Goal: Share content

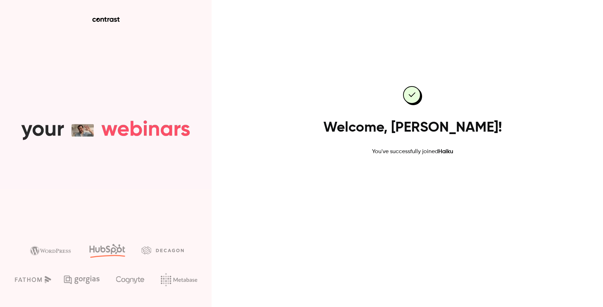
click at [394, 173] on link "Go to dashboard" at bounding box center [412, 178] width 60 height 17
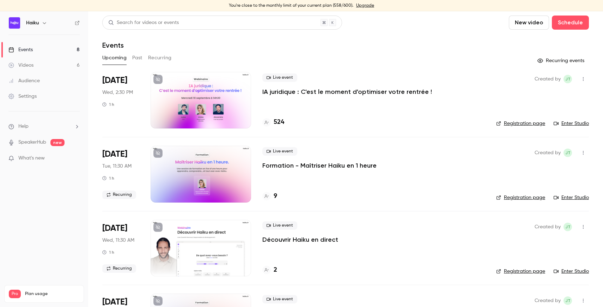
click at [222, 99] on div at bounding box center [201, 100] width 100 height 56
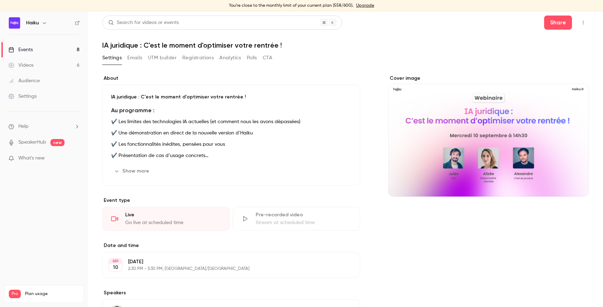
click at [581, 28] on button "button" at bounding box center [582, 22] width 11 height 11
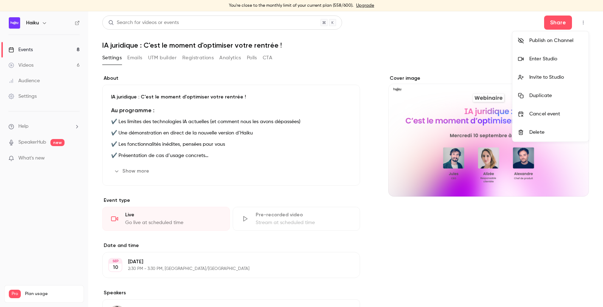
click at [553, 56] on div "Enter Studio" at bounding box center [556, 58] width 54 height 7
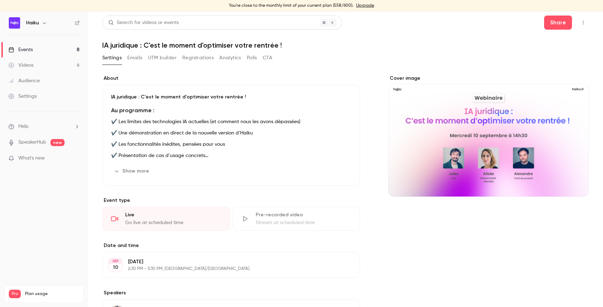
click at [582, 25] on button "button" at bounding box center [582, 22] width 11 height 11
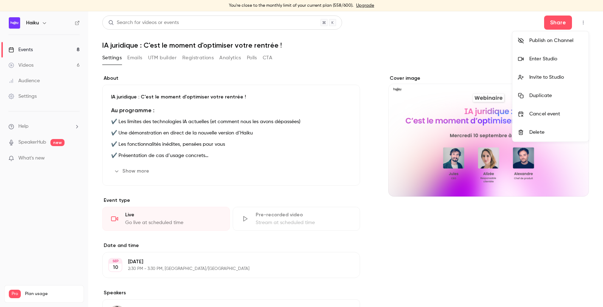
click at [318, 63] on div at bounding box center [301, 153] width 603 height 307
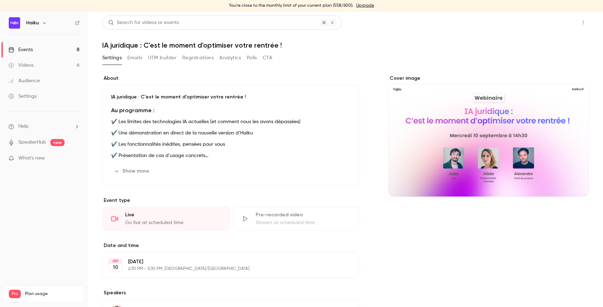
click at [547, 24] on button "Share" at bounding box center [558, 23] width 28 height 14
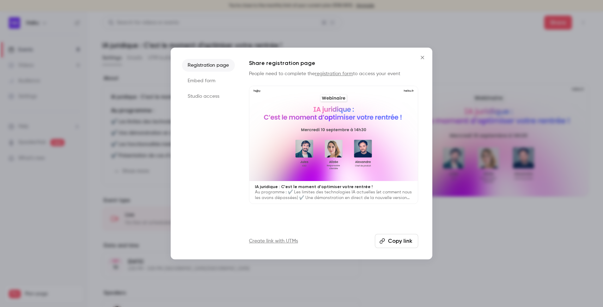
click at [390, 237] on button "Copy link" at bounding box center [396, 241] width 43 height 14
